Goal: Find specific page/section: Find specific page/section

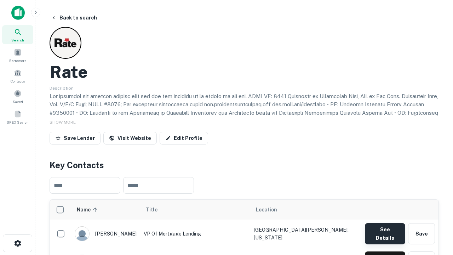
click at [384, 230] on button "See Details" at bounding box center [385, 233] width 40 height 21
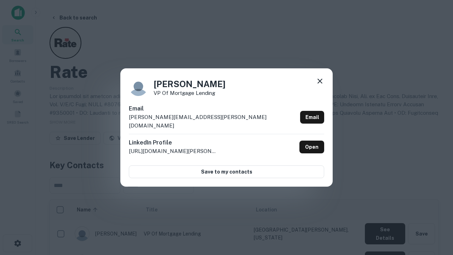
click at [320, 85] on icon at bounding box center [320, 81] width 8 height 8
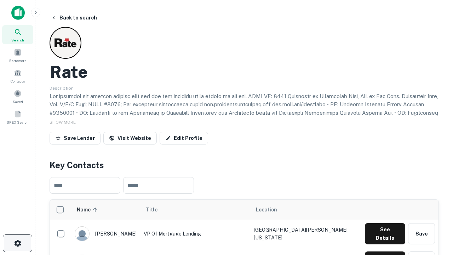
click at [17, 243] on icon "button" at bounding box center [17, 243] width 8 height 8
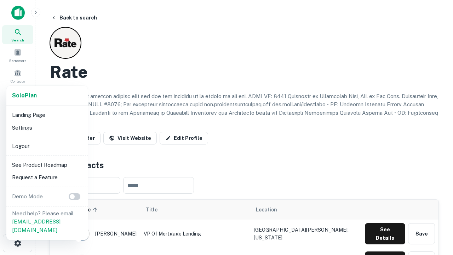
click at [47, 146] on li "Logout" at bounding box center [47, 146] width 76 height 13
